Goal: Navigation & Orientation: Find specific page/section

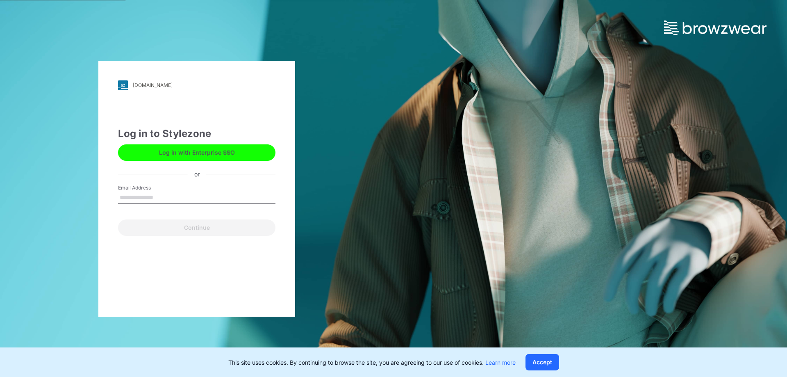
type input "**********"
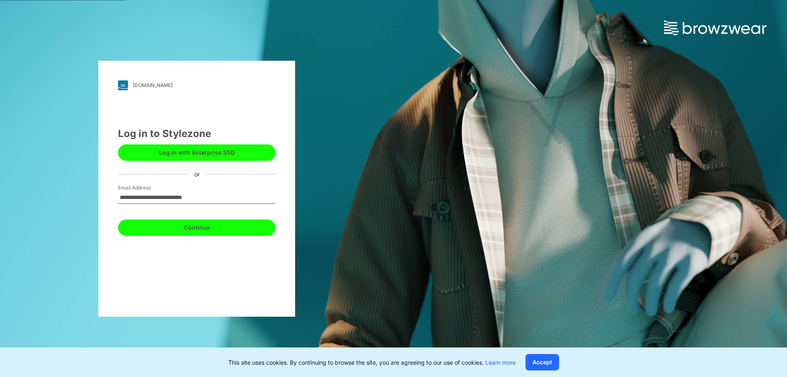
click at [206, 229] on button "Continue" at bounding box center [196, 227] width 157 height 16
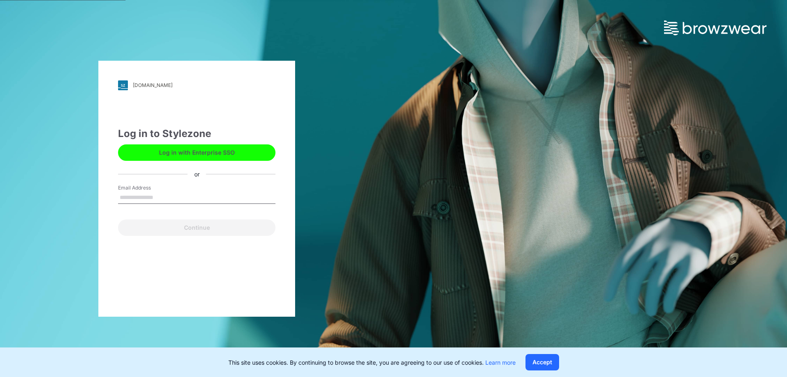
type input "**********"
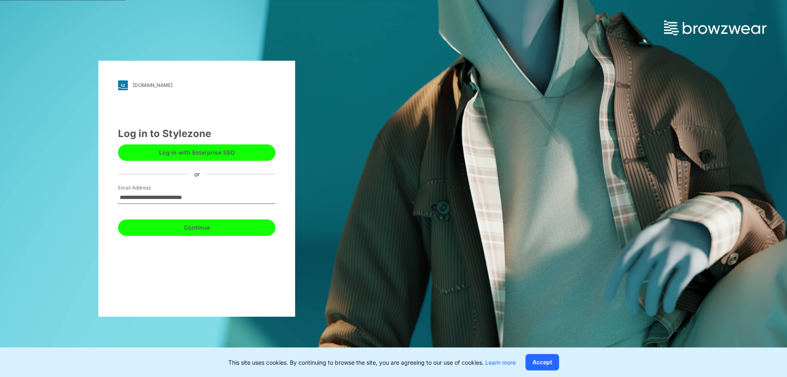
click at [188, 231] on button "Continue" at bounding box center [196, 227] width 157 height 16
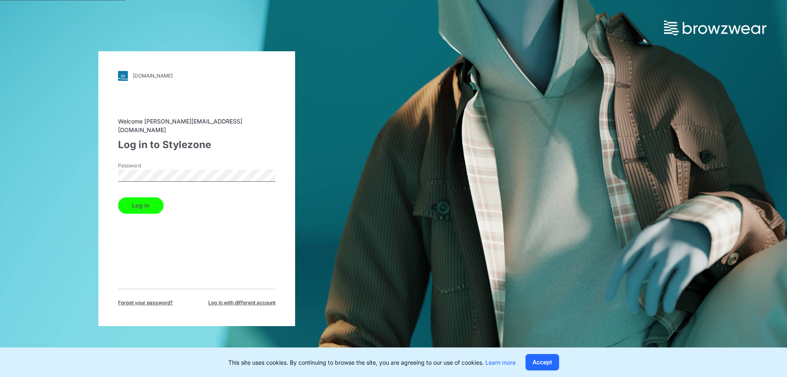
click at [137, 202] on button "Log in" at bounding box center [141, 205] width 46 height 16
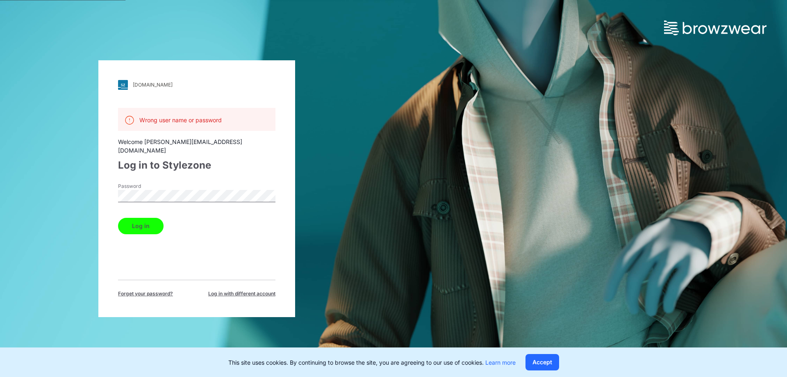
click at [231, 290] on span "Log in with different account" at bounding box center [241, 293] width 67 height 7
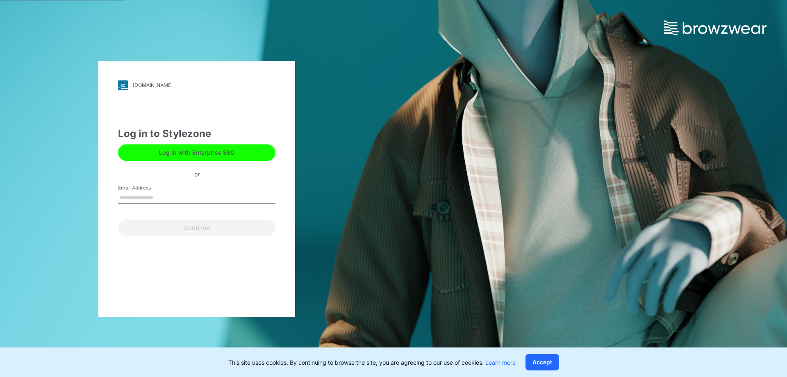
click at [197, 201] on input "Email Address" at bounding box center [196, 197] width 157 height 12
type input "**********"
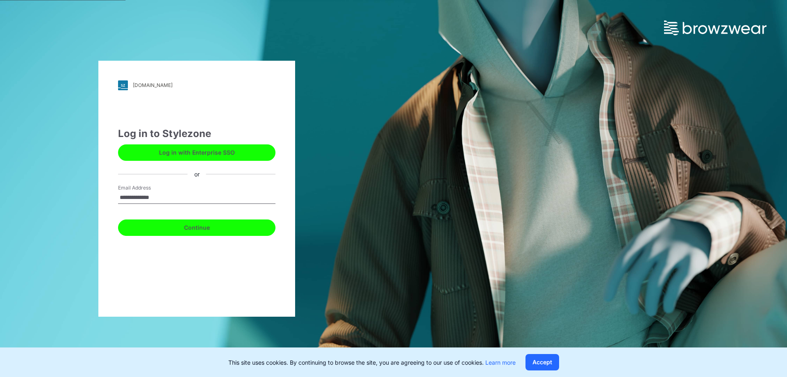
click at [180, 230] on button "Continue" at bounding box center [196, 227] width 157 height 16
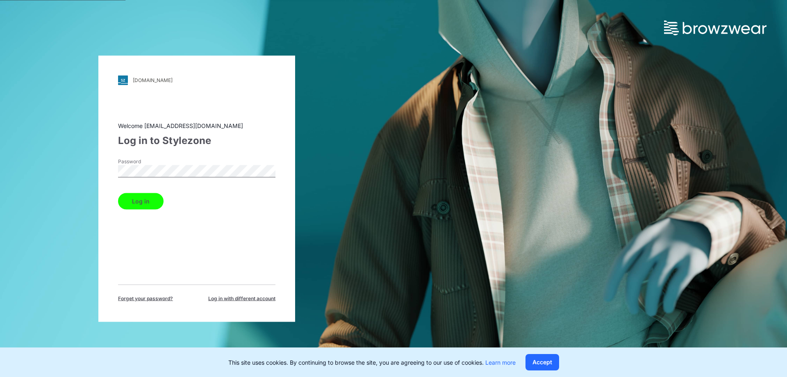
click at [120, 204] on button "Log in" at bounding box center [141, 201] width 46 height 16
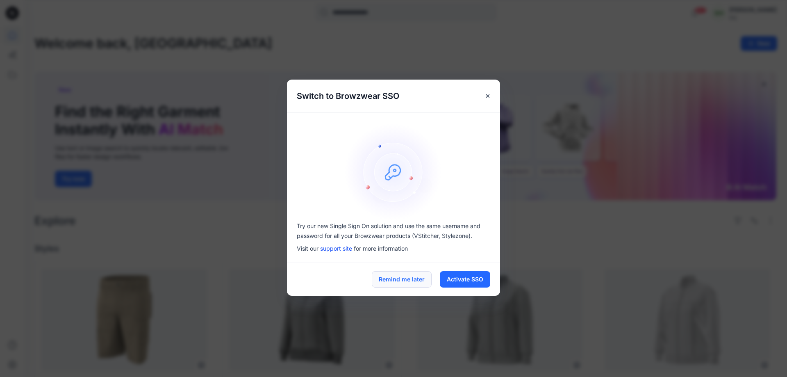
click at [417, 283] on button "Remind me later" at bounding box center [402, 279] width 60 height 16
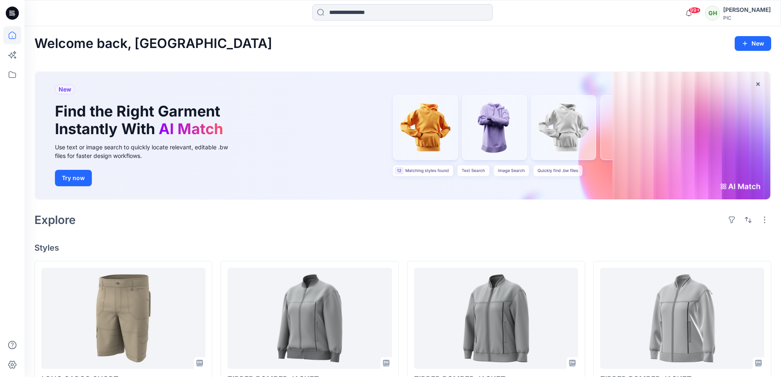
click at [10, 12] on icon at bounding box center [10, 11] width 2 height 0
click at [14, 37] on icon at bounding box center [12, 35] width 18 height 18
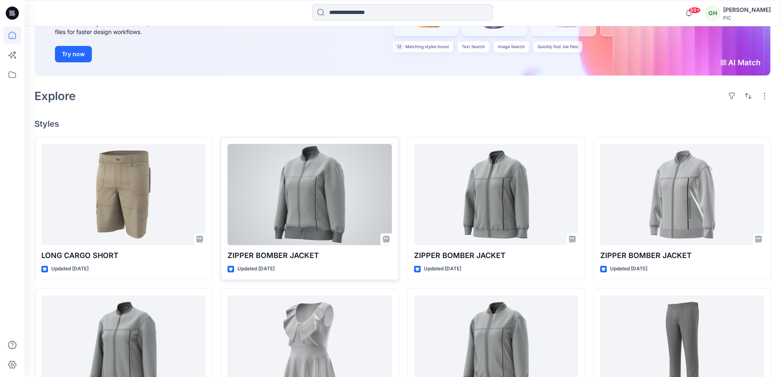
scroll to position [123, 0]
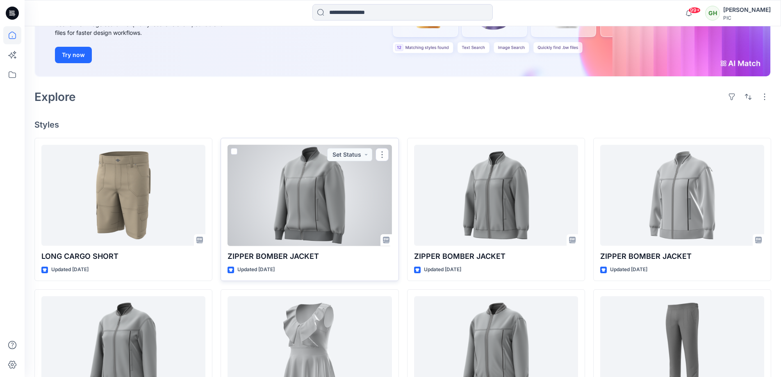
click at [312, 196] on div at bounding box center [310, 195] width 164 height 101
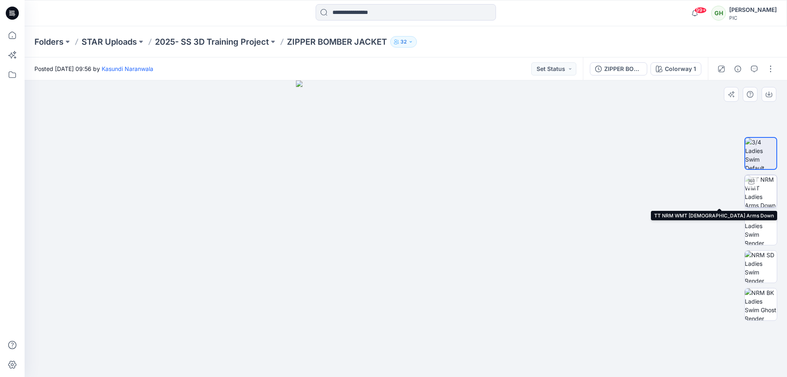
click at [767, 200] on img at bounding box center [761, 191] width 32 height 32
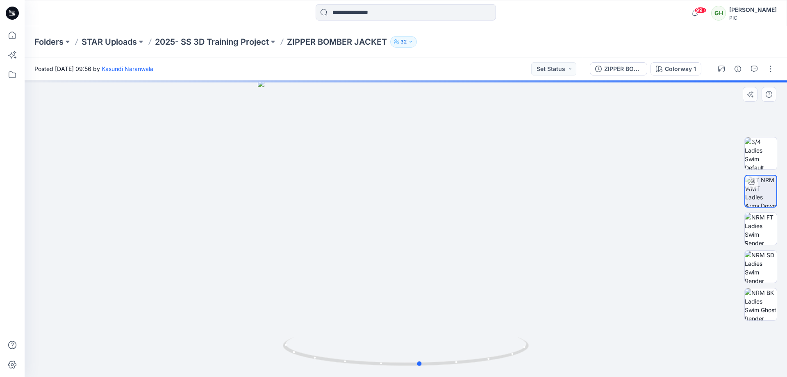
drag, startPoint x: 477, startPoint y: 360, endPoint x: 248, endPoint y: 366, distance: 228.5
click at [247, 371] on div at bounding box center [406, 228] width 763 height 296
drag, startPoint x: 421, startPoint y: 244, endPoint x: 431, endPoint y: 141, distance: 103.4
click at [431, 141] on img at bounding box center [405, 111] width 707 height 531
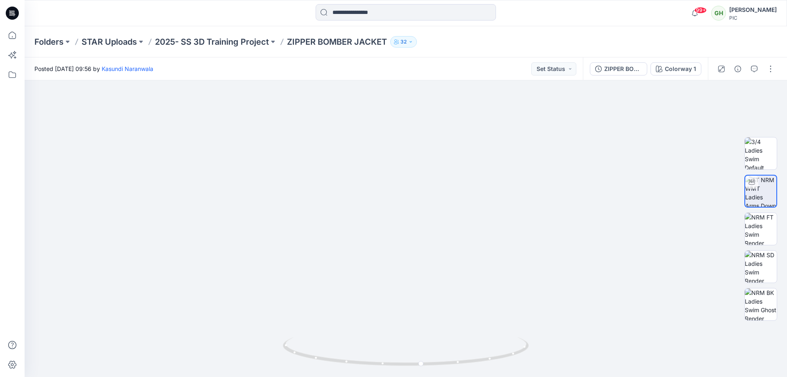
click at [8, 13] on icon at bounding box center [12, 13] width 13 height 13
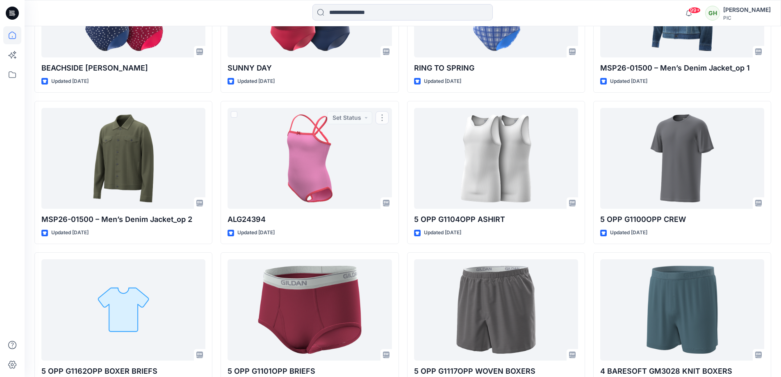
scroll to position [3548, 0]
